Goal: Information Seeking & Learning: Learn about a topic

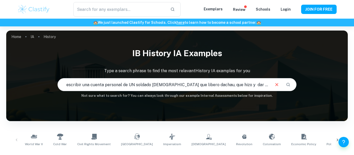
click at [219, 83] on input "escribir una cuenta personal de UN soldado [DEMOGRAPHIC_DATA] que libero dachau…" at bounding box center [164, 85] width 212 height 15
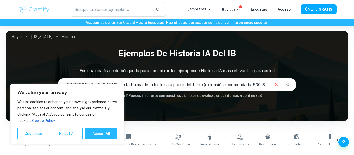
scroll to position [0, 332]
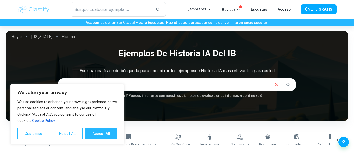
type input ""[DEMOGRAPHIC_DATA]" con la forma de la historia a partir del texto (extensión …"
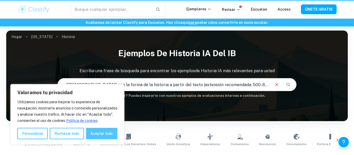
click at [97, 131] on button "Aceptar todo" at bounding box center [101, 133] width 31 height 11
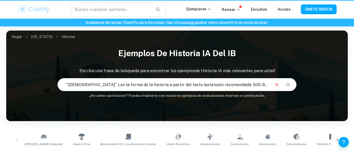
checkbox input "true"
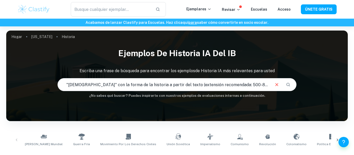
click at [290, 84] on icon "Buscar" at bounding box center [288, 85] width 5 height 5
